Goal: Task Accomplishment & Management: Manage account settings

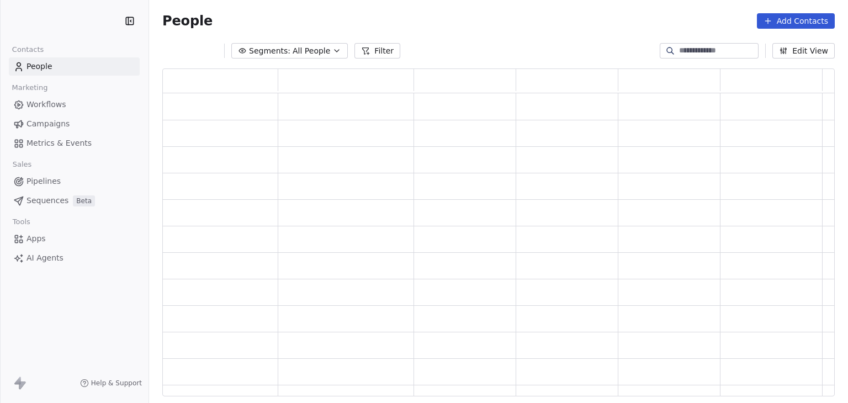
scroll to position [9, 9]
drag, startPoint x: 0, startPoint y: 0, endPoint x: 51, endPoint y: 103, distance: 115.0
click at [51, 103] on span "Workflows" at bounding box center [46, 105] width 40 height 12
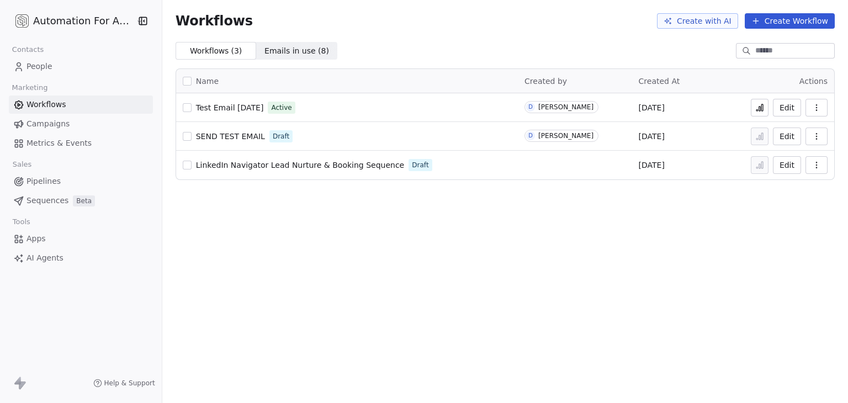
click at [242, 107] on span "Test Email [DATE]" at bounding box center [230, 107] width 68 height 9
click at [46, 67] on span "People" at bounding box center [39, 67] width 26 height 12
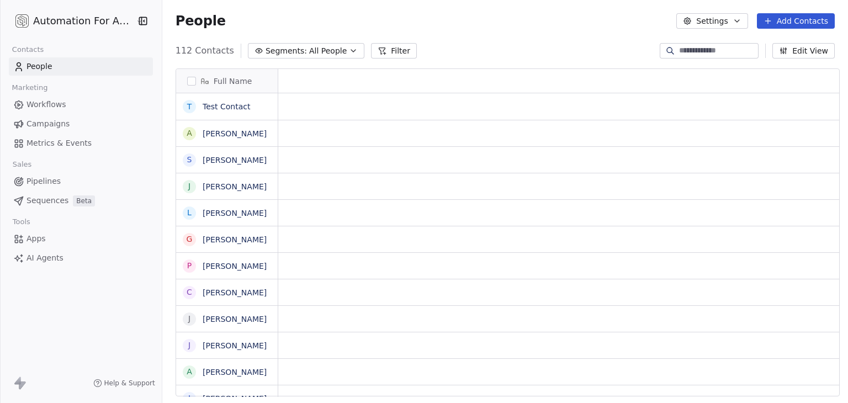
scroll to position [346, 682]
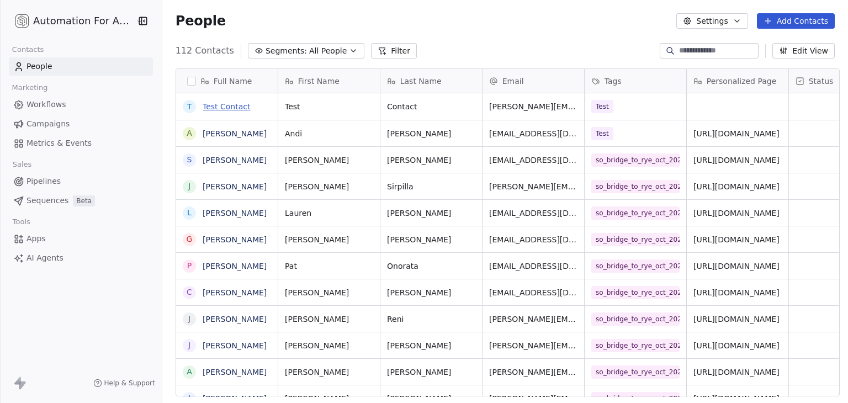
click at [222, 105] on link "Test Contact" at bounding box center [227, 106] width 48 height 9
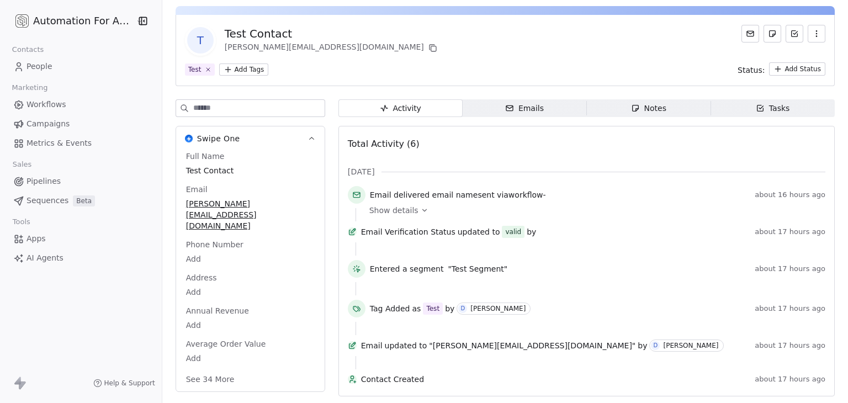
scroll to position [54, 0]
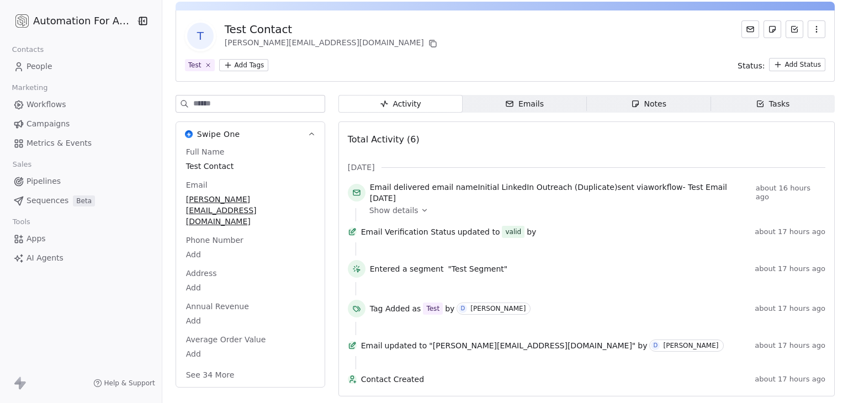
click at [208, 365] on button "See 34 More" at bounding box center [210, 375] width 62 height 20
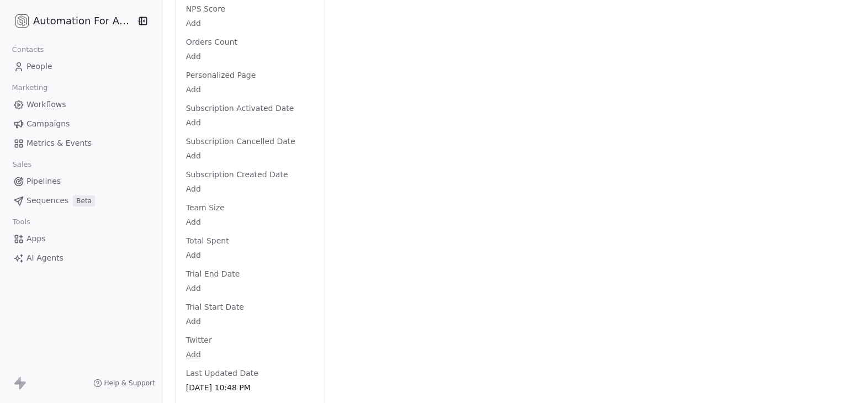
scroll to position [1115, 0]
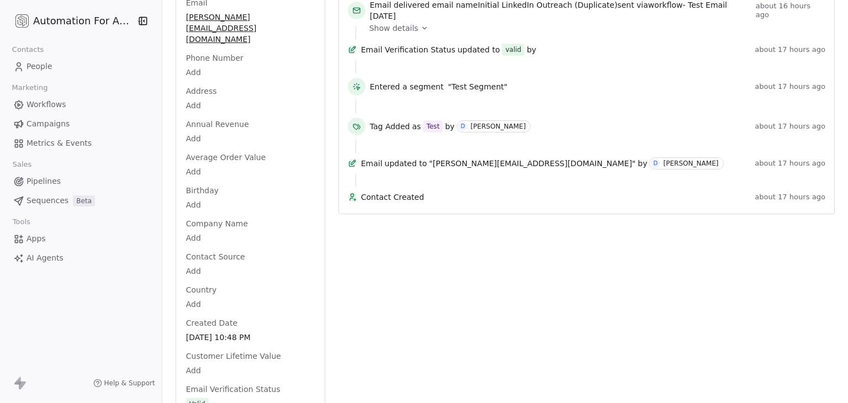
click at [214, 217] on body "Automation For Agencies Contacts People Marketing Workflows Campaigns Metrics &…" at bounding box center [424, 201] width 848 height 403
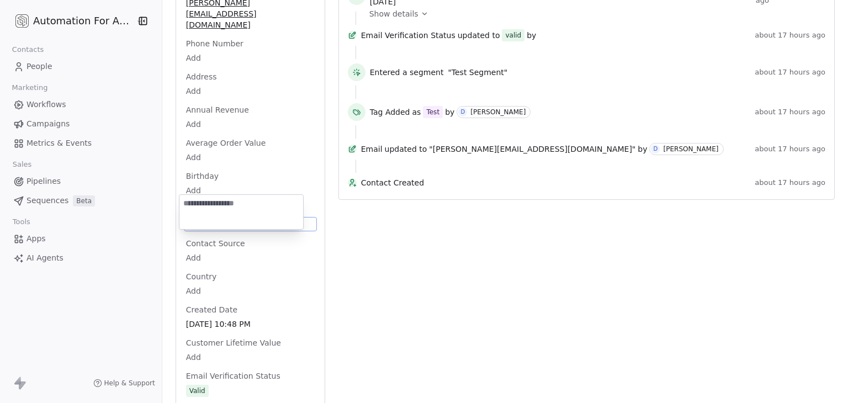
click at [214, 217] on textarea at bounding box center [241, 212] width 124 height 34
type textarea "*******"
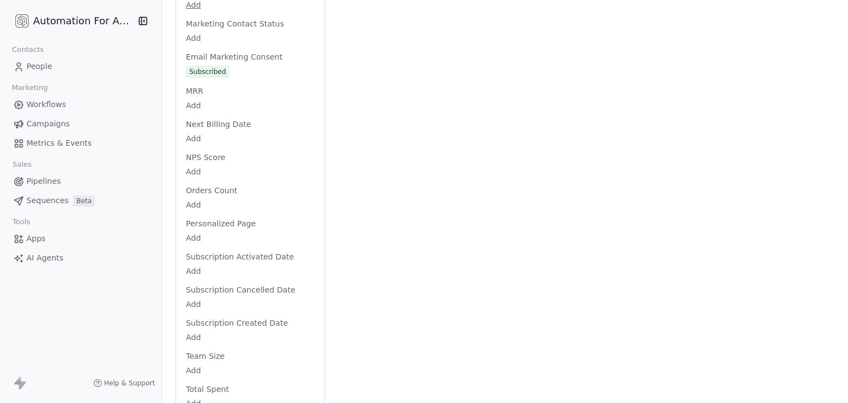
click at [201, 212] on body "Automation For Agencies Contacts People Marketing Workflows Campaigns Metrics &…" at bounding box center [424, 201] width 848 height 403
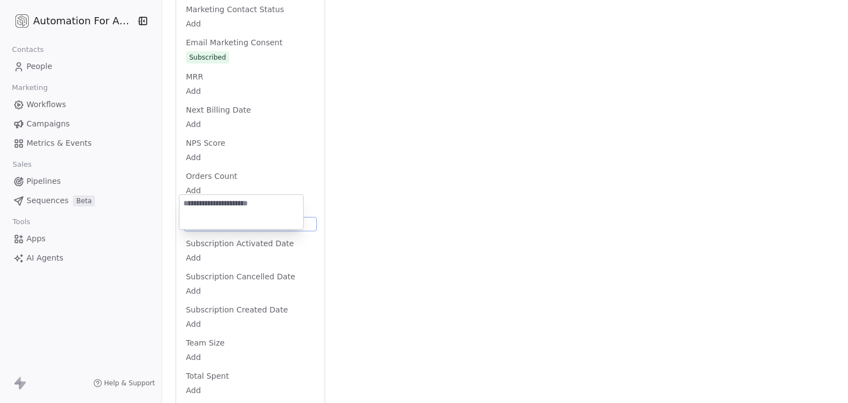
click at [201, 212] on textarea at bounding box center [241, 212] width 124 height 34
type textarea "*******"
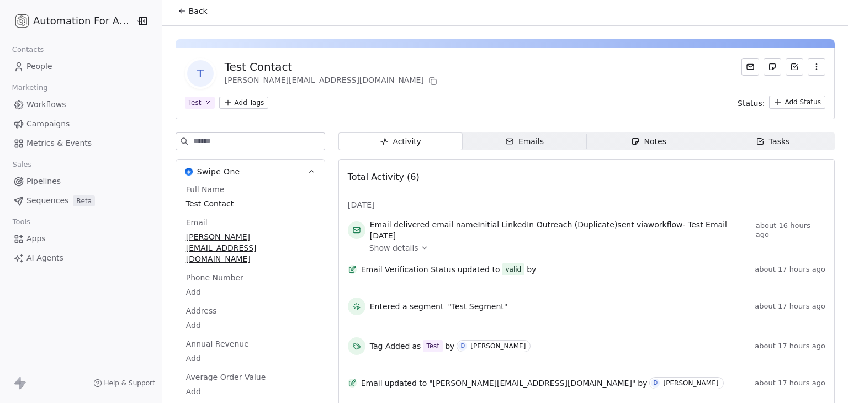
scroll to position [0, 0]
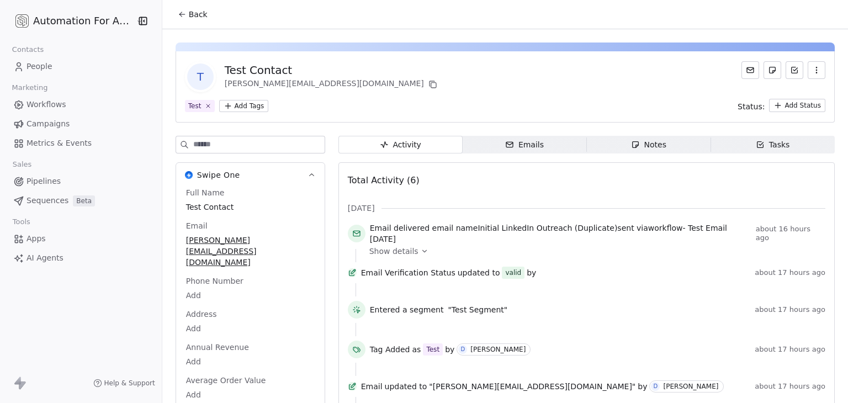
click at [193, 15] on span "Back" at bounding box center [198, 14] width 19 height 11
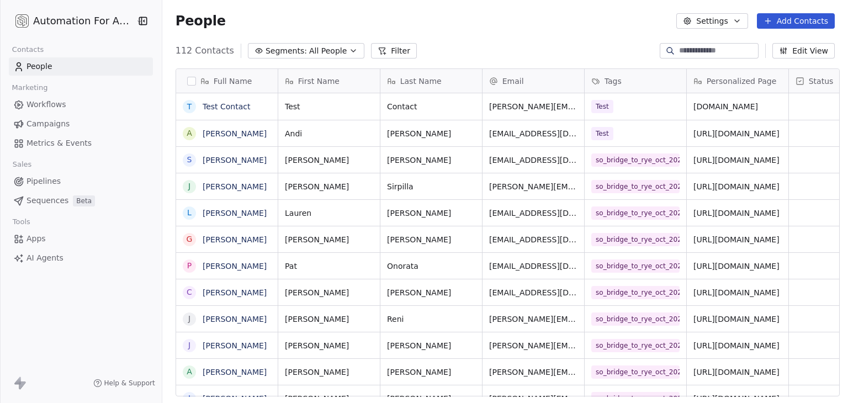
scroll to position [346, 682]
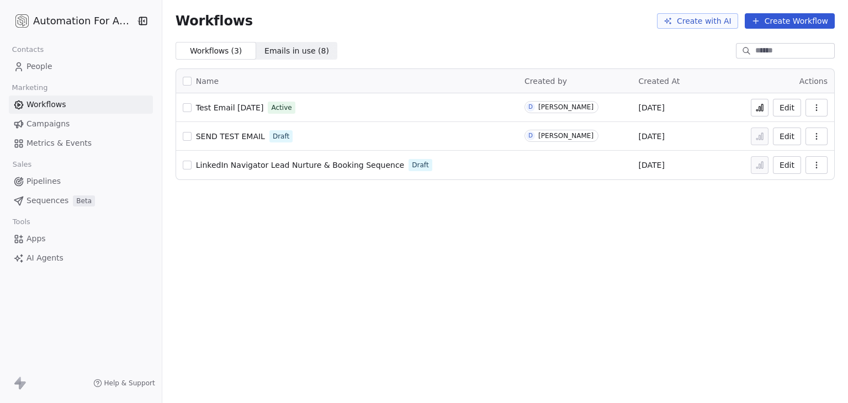
click at [389, 241] on div "Workflows Create with AI Create Workflow Workflows ( 3 ) Workflows ( 3 ) Emails…" at bounding box center [504, 201] width 685 height 403
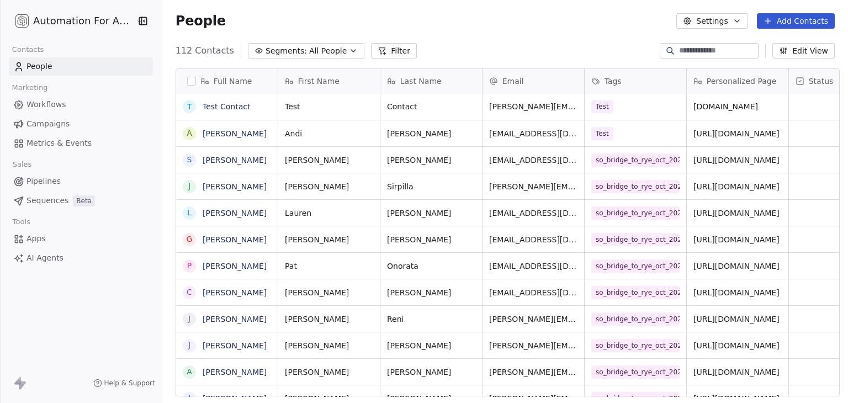
scroll to position [346, 682]
click at [233, 110] on link "Test Contact" at bounding box center [227, 106] width 48 height 9
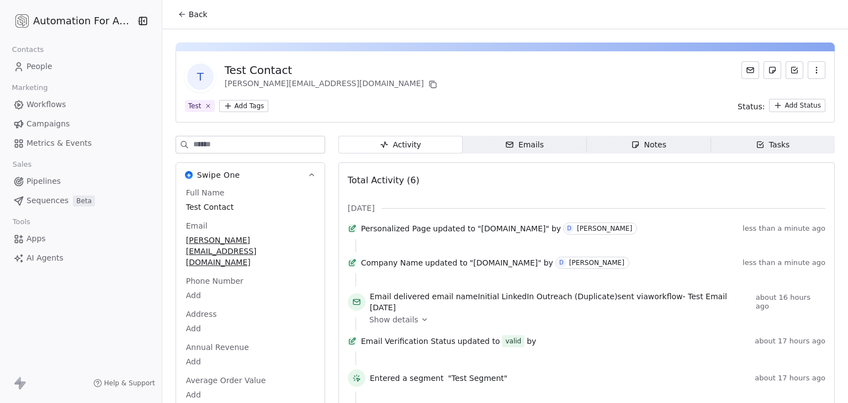
click at [180, 15] on icon at bounding box center [182, 14] width 9 height 9
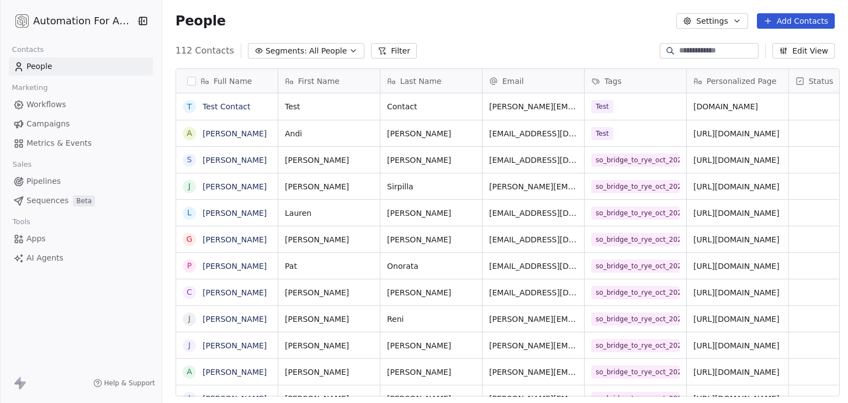
scroll to position [346, 682]
click at [667, 50] on div at bounding box center [670, 50] width 18 height 11
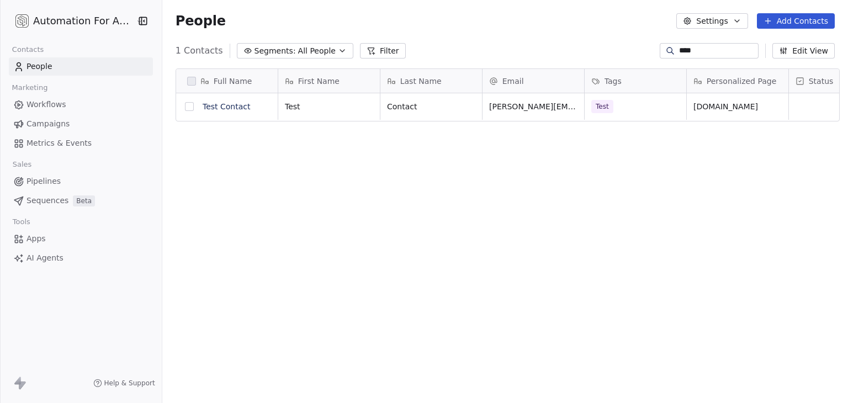
type input "****"
click at [185, 109] on button "grid" at bounding box center [189, 106] width 9 height 9
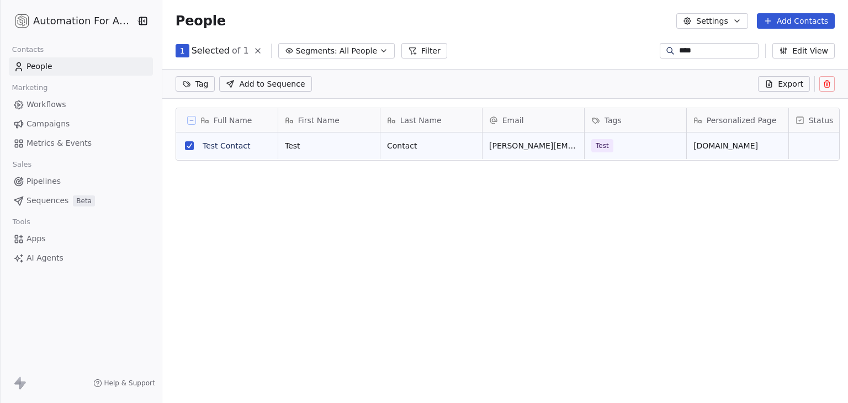
scroll to position [307, 682]
click at [824, 84] on icon at bounding box center [826, 84] width 5 height 5
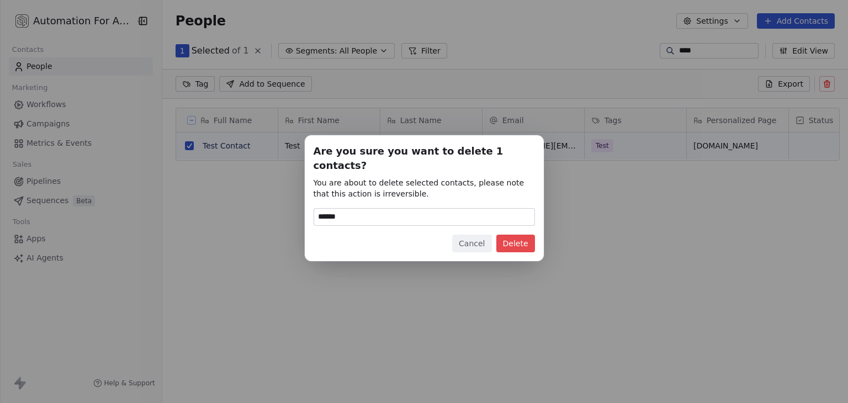
type input "******"
click at [512, 241] on button "Delete" at bounding box center [515, 244] width 39 height 18
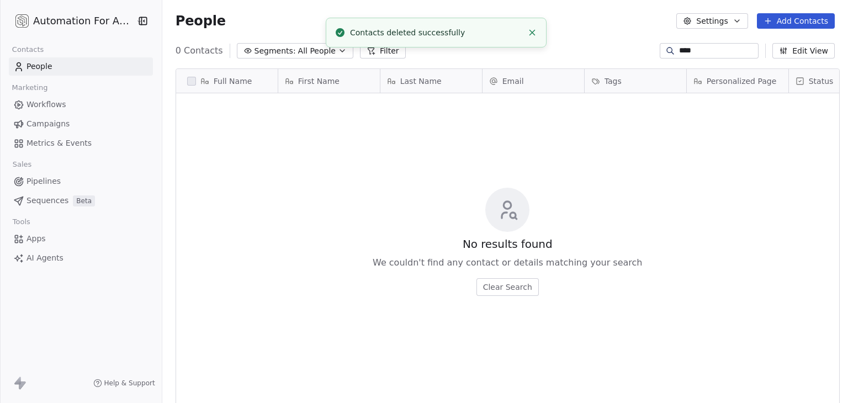
click at [395, 216] on div "No results found We couldn't find any contact or details matching your search C…" at bounding box center [507, 241] width 663 height 293
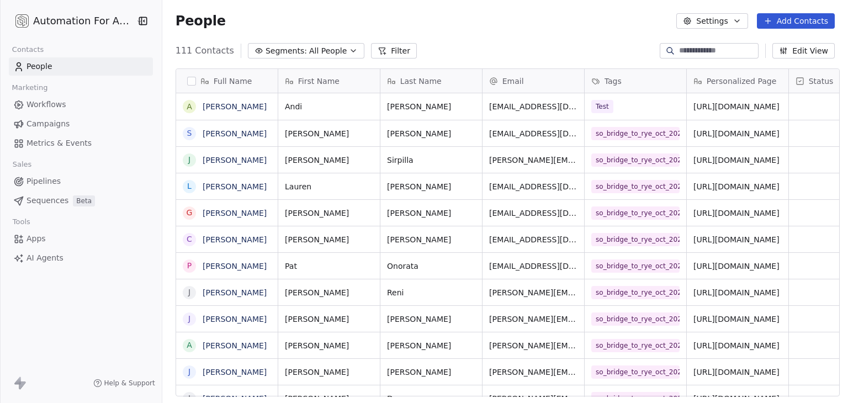
scroll to position [346, 682]
click at [793, 23] on button "Add Contacts" at bounding box center [796, 20] width 78 height 15
click at [784, 42] on span "Create new contact" at bounding box center [801, 45] width 76 height 12
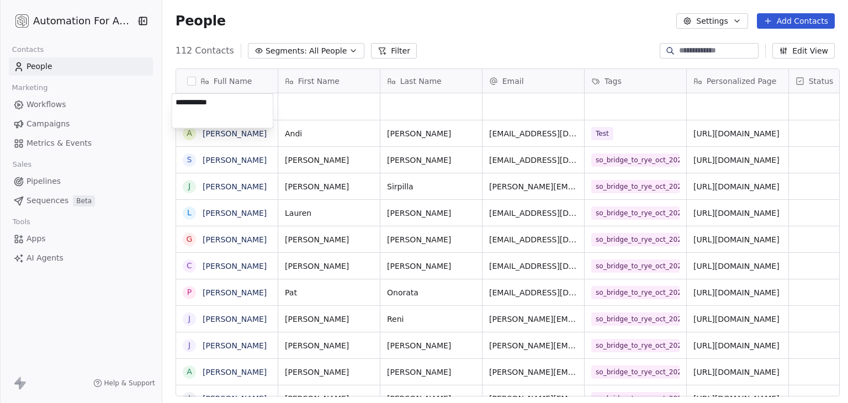
type textarea "**********"
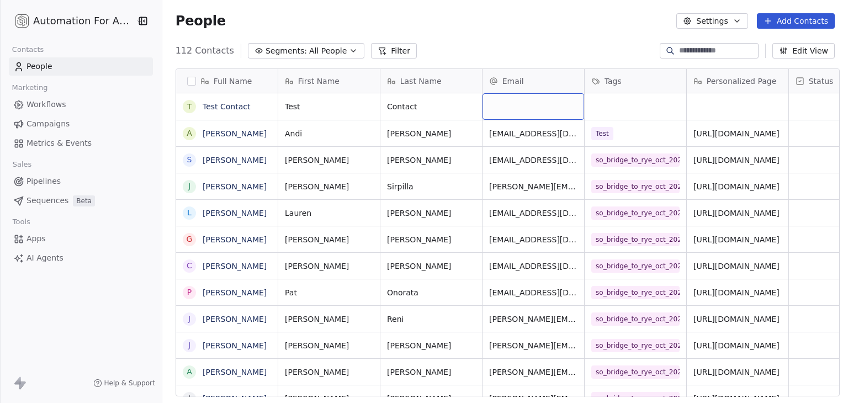
click at [506, 99] on div "grid" at bounding box center [533, 106] width 102 height 26
type input "**********"
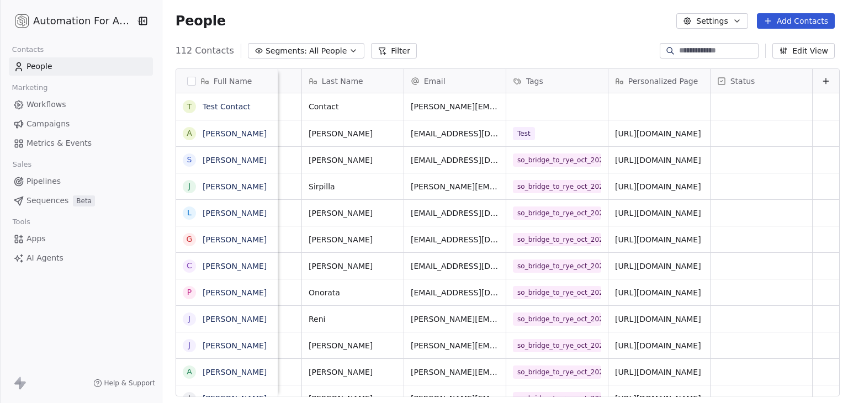
scroll to position [0, 0]
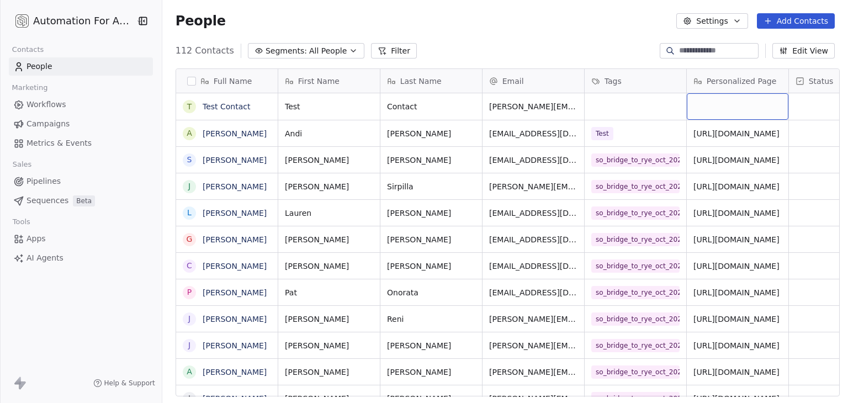
click at [724, 100] on div "grid" at bounding box center [738, 106] width 102 height 26
type textarea "*******"
click at [206, 109] on link "Test Contact" at bounding box center [227, 106] width 48 height 9
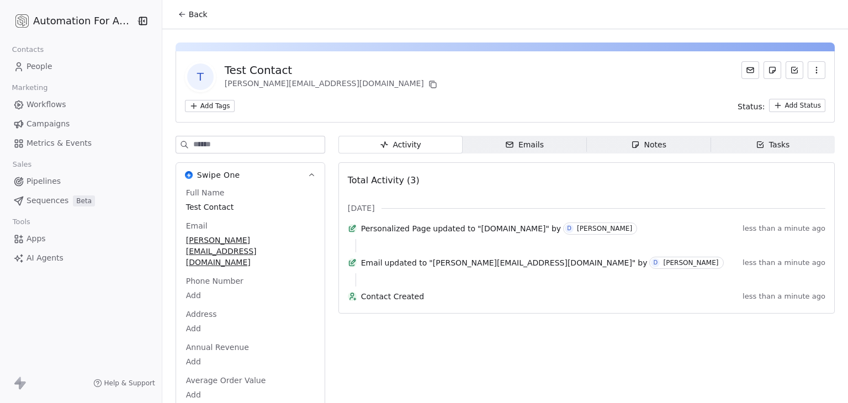
scroll to position [9, 0]
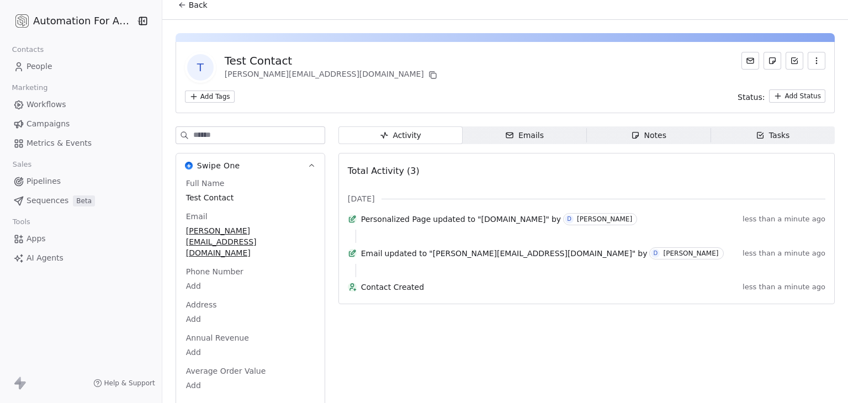
click at [212, 396] on button "See 34 More" at bounding box center [210, 406] width 62 height 20
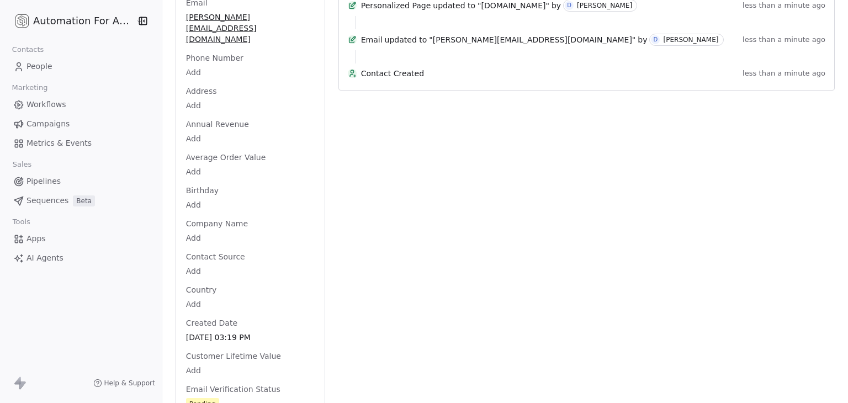
click at [196, 215] on body "Automation For Agencies Contacts People Marketing Workflows Campaigns Metrics &…" at bounding box center [424, 201] width 848 height 403
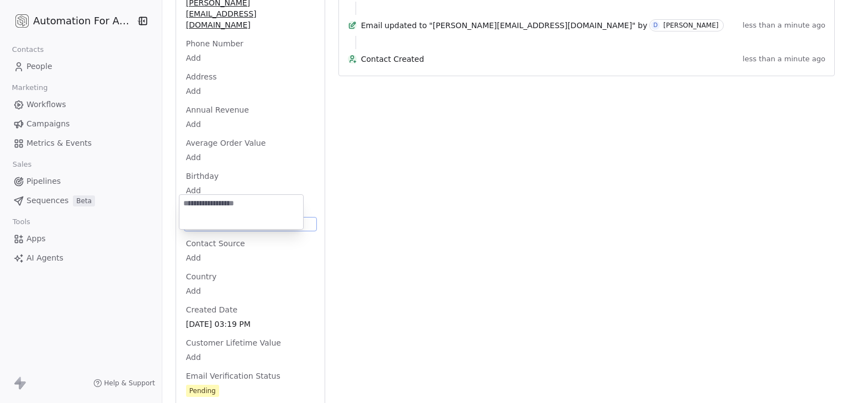
click at [196, 215] on textarea at bounding box center [241, 212] width 124 height 34
type textarea "**********"
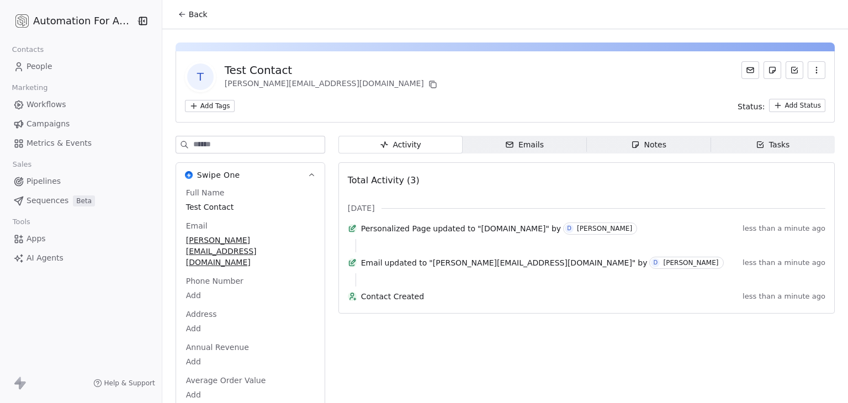
click at [202, 20] on button "Back" at bounding box center [192, 14] width 43 height 20
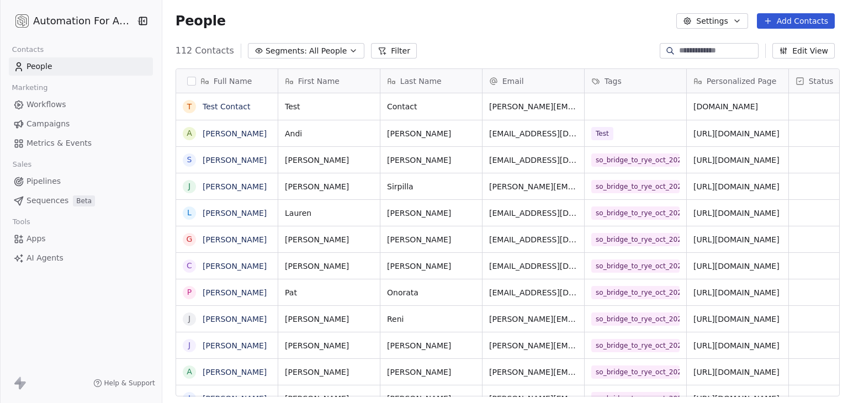
scroll to position [346, 682]
click at [607, 111] on div "grid" at bounding box center [635, 106] width 102 height 26
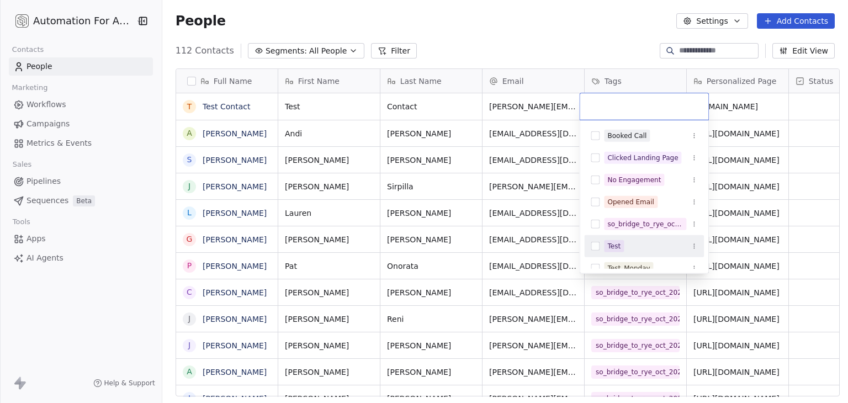
click at [596, 243] on button "Suggestions" at bounding box center [595, 246] width 9 height 9
click at [542, 3] on html "Automation For Agencies Contacts People Marketing Workflows Campaigns Metrics &…" at bounding box center [424, 201] width 848 height 403
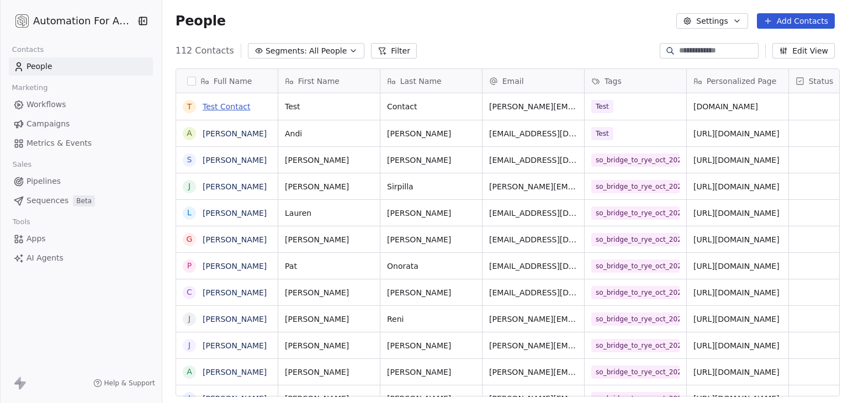
click at [232, 106] on link "Test Contact" at bounding box center [227, 106] width 48 height 9
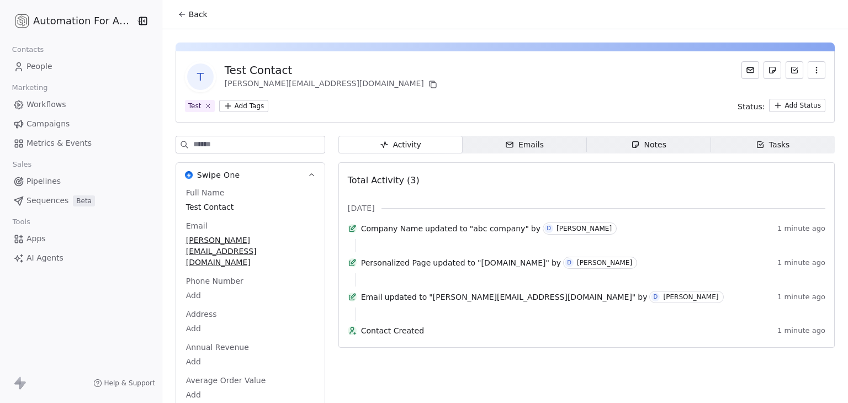
click at [192, 19] on span "Back" at bounding box center [198, 14] width 19 height 11
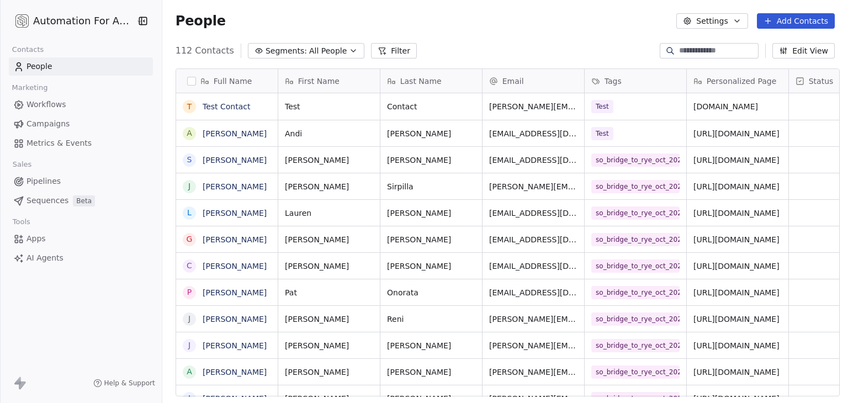
scroll to position [346, 682]
click at [234, 109] on link "Test Contact" at bounding box center [227, 106] width 48 height 9
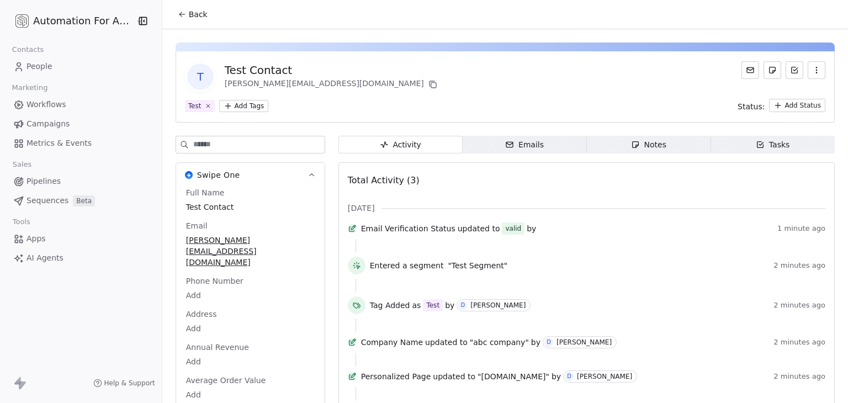
click at [206, 15] on button "Back" at bounding box center [192, 14] width 43 height 20
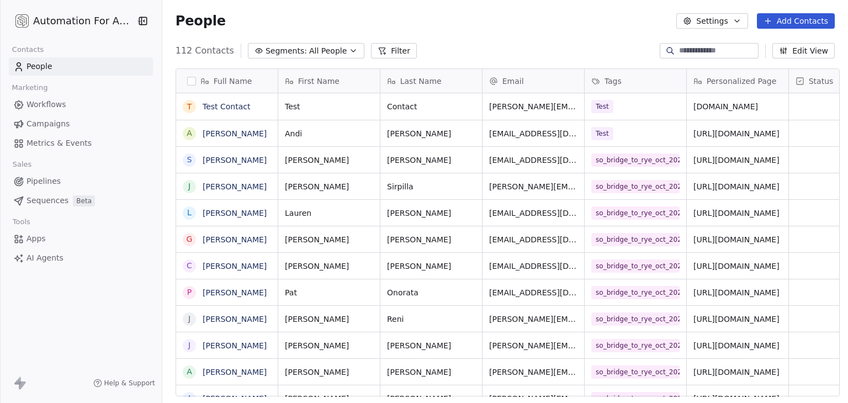
scroll to position [346, 682]
click at [61, 102] on span "Workflows" at bounding box center [46, 105] width 40 height 12
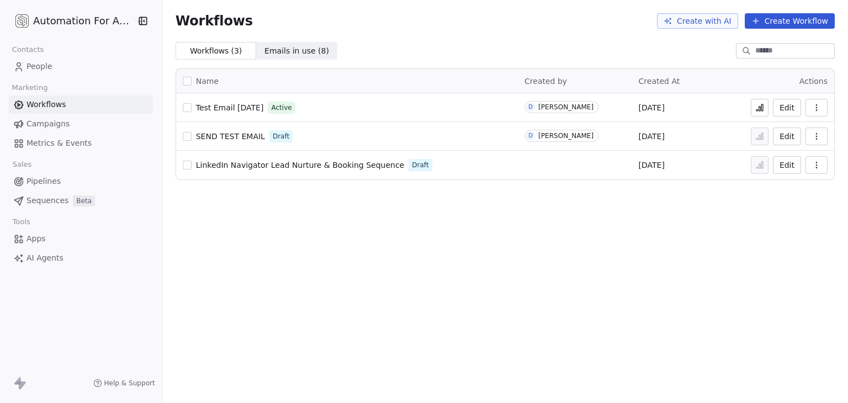
click at [755, 105] on button at bounding box center [760, 108] width 18 height 18
click at [757, 108] on icon at bounding box center [759, 107] width 9 height 9
click at [761, 109] on icon at bounding box center [759, 107] width 9 height 9
click at [462, 42] on div "Workflows ( 3 ) Workflows ( 3 ) Emails in use ( 8 ) Emails in use ( 8 )" at bounding box center [504, 51] width 685 height 18
click at [245, 109] on span "Test Email [DATE]" at bounding box center [230, 107] width 68 height 9
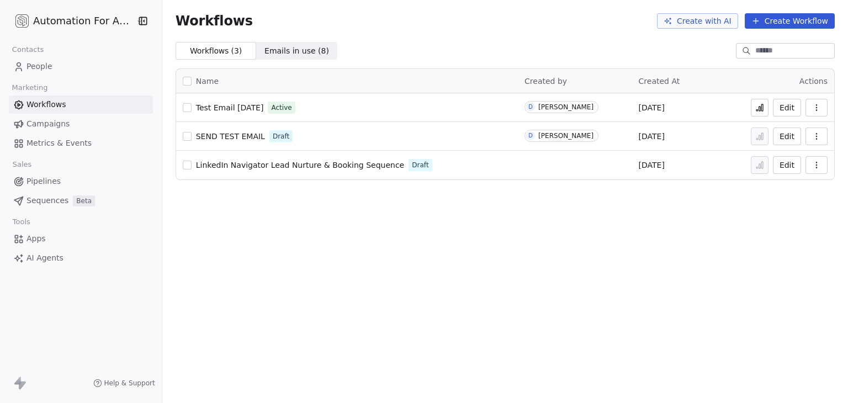
click at [78, 25] on html "Automation For Agencies Contacts People Marketing Workflows Campaigns Metrics &…" at bounding box center [424, 201] width 848 height 403
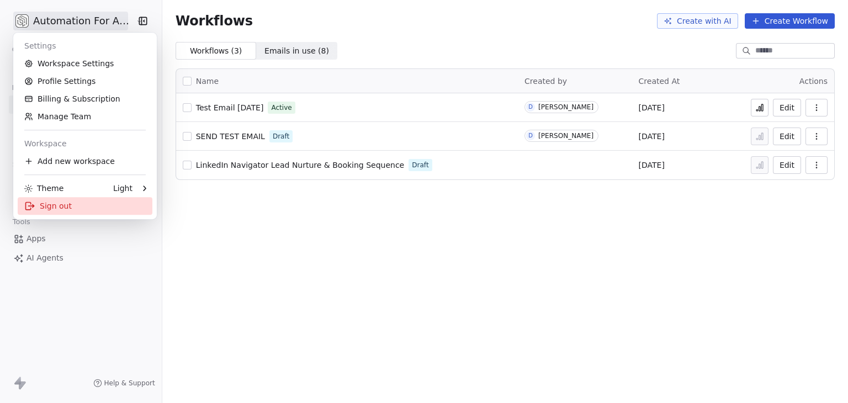
click at [59, 201] on div "Sign out" at bounding box center [85, 206] width 135 height 18
